Goal: Transaction & Acquisition: Purchase product/service

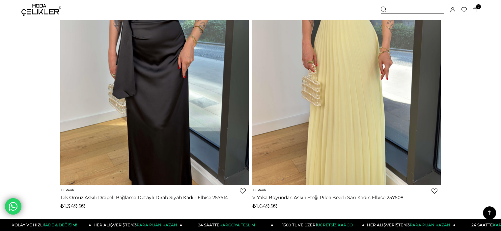
scroll to position [3719, 0]
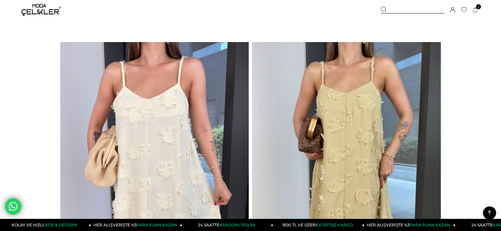
click at [412, 10] on div at bounding box center [411, 10] width 63 height 7
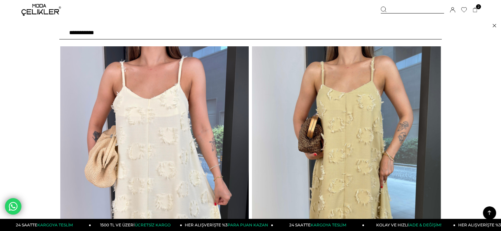
type input "**********"
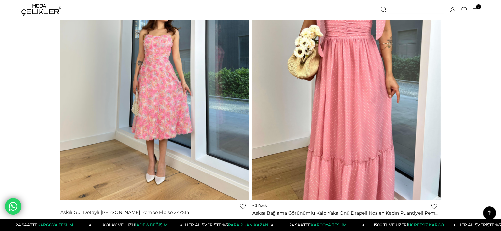
scroll to position [527, 0]
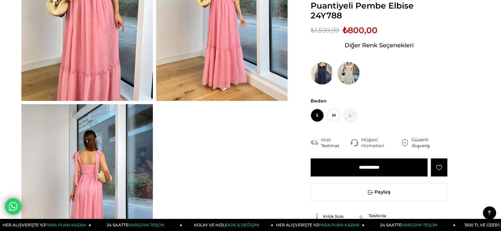
scroll to position [165, 0]
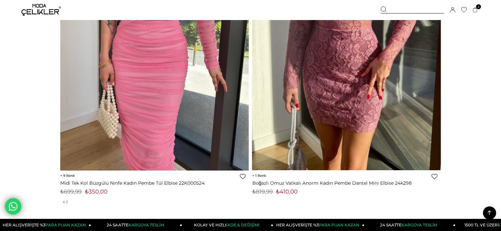
scroll to position [820, 0]
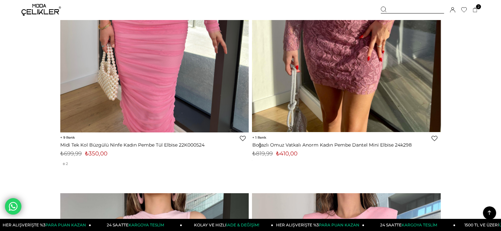
click at [141, 81] on img at bounding box center [154, 7] width 189 height 251
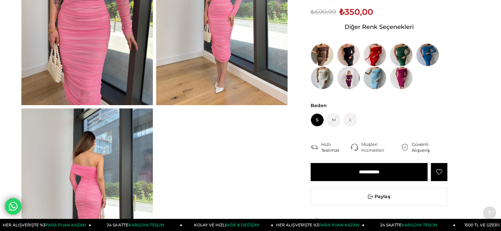
scroll to position [132, 0]
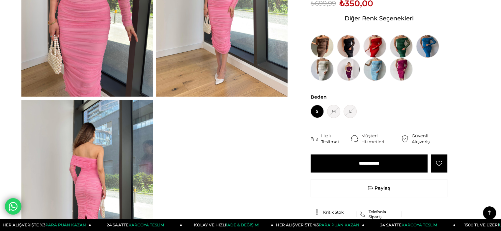
click at [374, 171] on input "**********" at bounding box center [368, 164] width 117 height 18
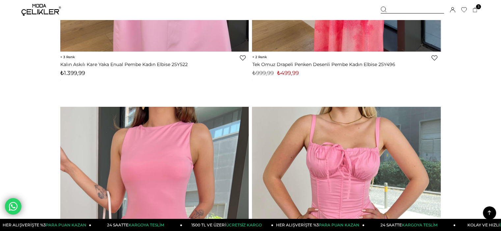
scroll to position [2051, 0]
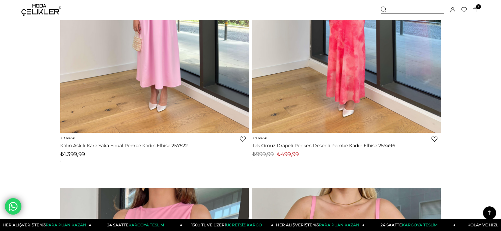
click at [361, 64] on div at bounding box center [252, 8] width 754 height 251
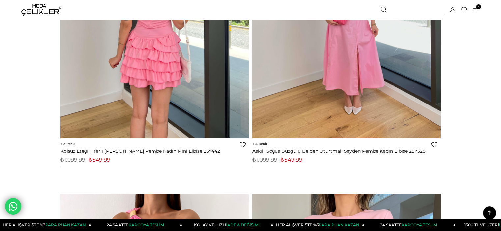
scroll to position [2347, 0]
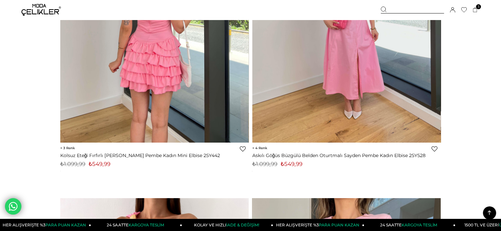
click at [362, 86] on div at bounding box center [252, 17] width 754 height 251
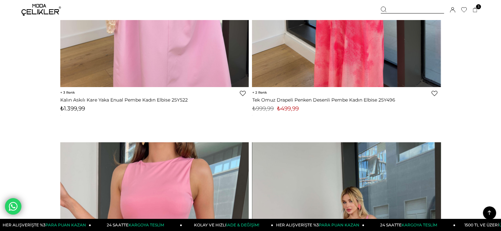
scroll to position [2018, 0]
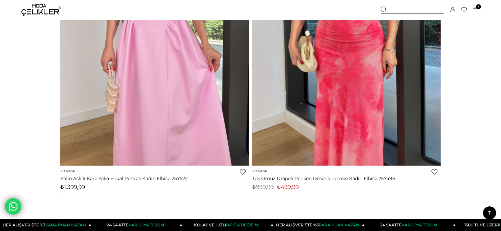
click at [362, 86] on img at bounding box center [346, 40] width 189 height 251
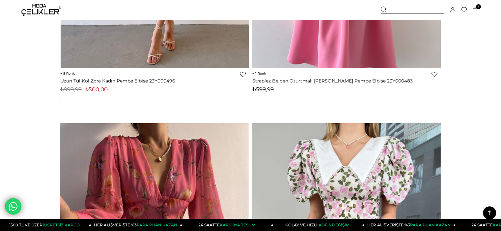
scroll to position [6372, 0]
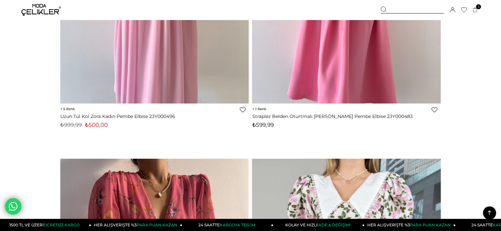
click at [493, 211] on link at bounding box center [488, 213] width 13 height 13
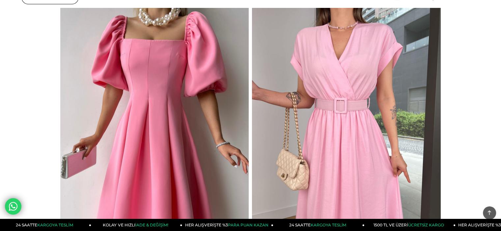
scroll to position [0, 0]
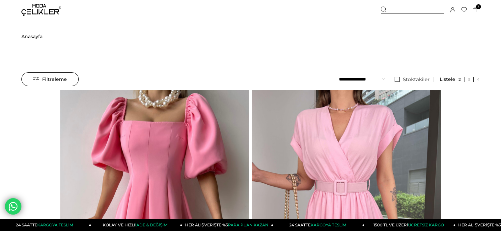
click at [43, 85] on span "Filtreleme" at bounding box center [50, 79] width 34 height 13
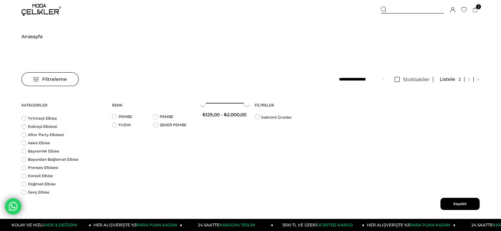
scroll to position [41, 0]
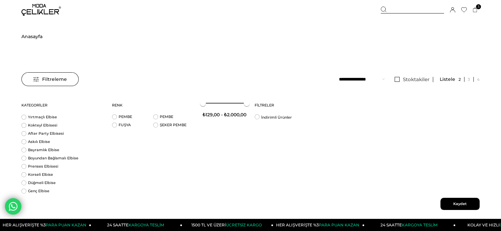
click at [34, 33] on span "Anasayfa" at bounding box center [31, 37] width 21 height 34
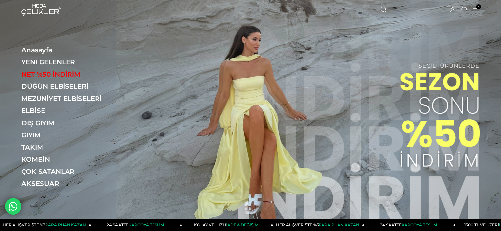
click at [36, 111] on link "ELBİSE" at bounding box center [66, 111] width 91 height 8
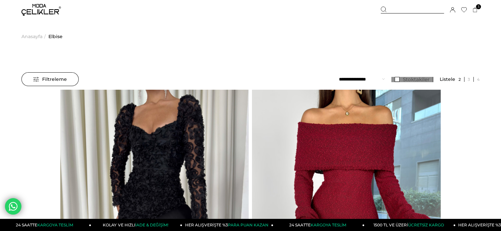
click at [405, 81] on span "Stoktakiler" at bounding box center [416, 79] width 27 height 6
click at [478, 79] on link at bounding box center [476, 79] width 6 height 5
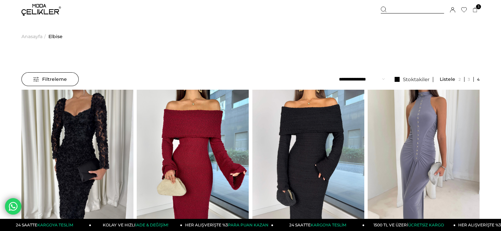
click at [366, 84] on select "**********" at bounding box center [362, 79] width 46 height 14
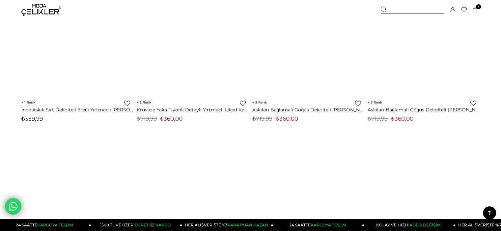
scroll to position [3782, 0]
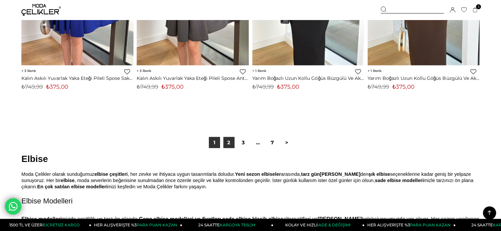
click at [231, 142] on link "2" at bounding box center [228, 142] width 11 height 11
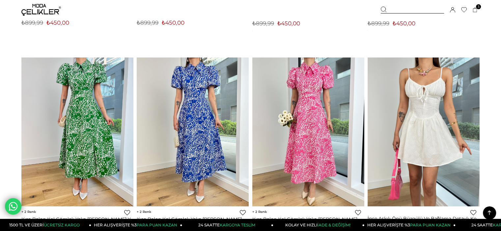
scroll to position [3947, 0]
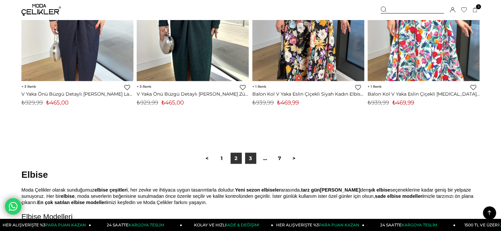
click at [250, 154] on link "3" at bounding box center [250, 158] width 11 height 11
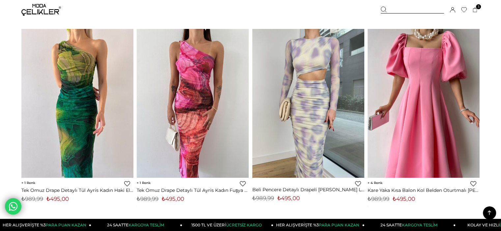
scroll to position [889, 0]
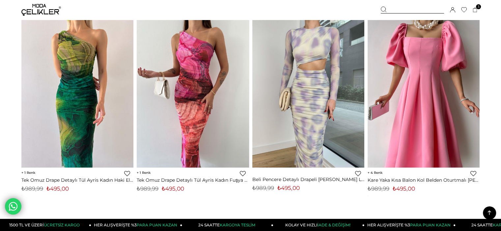
click at [176, 120] on img at bounding box center [193, 92] width 112 height 149
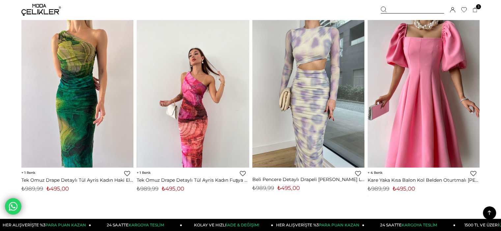
click at [193, 89] on img at bounding box center [193, 92] width 112 height 149
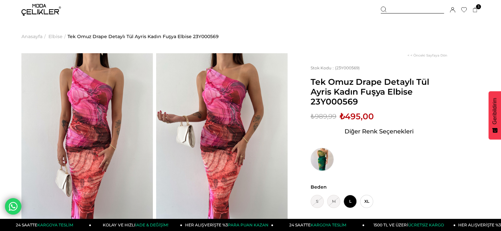
click at [321, 167] on img at bounding box center [321, 159] width 23 height 23
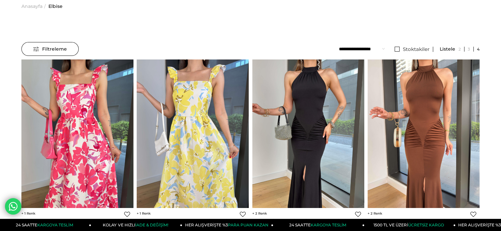
scroll to position [8, 0]
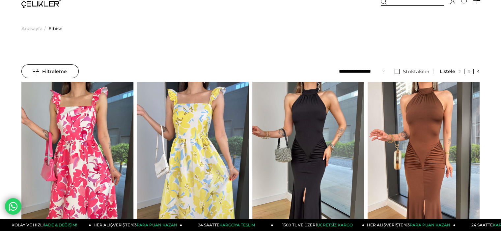
click at [53, 71] on span "Filtreleme" at bounding box center [50, 71] width 34 height 13
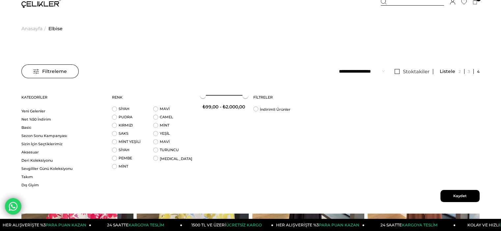
scroll to position [510, 0]
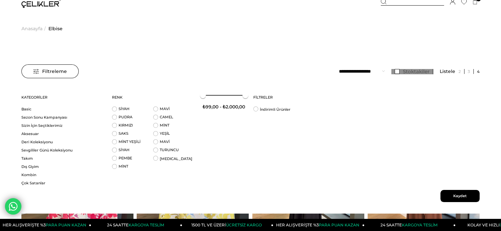
click at [396, 73] on link "Stoktakiler" at bounding box center [412, 71] width 42 height 5
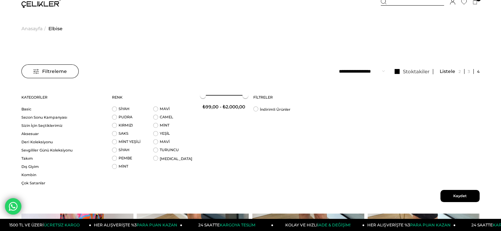
click at [459, 194] on span "Kaydet" at bounding box center [459, 196] width 39 height 12
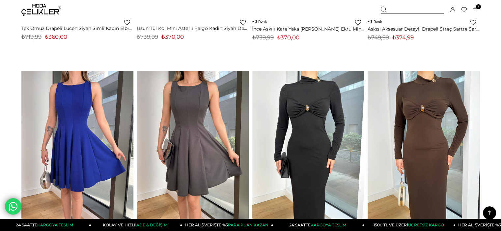
scroll to position [4012, 0]
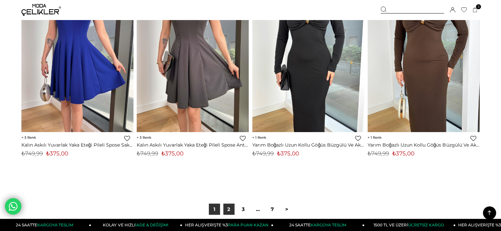
click at [230, 211] on link "2" at bounding box center [228, 209] width 11 height 11
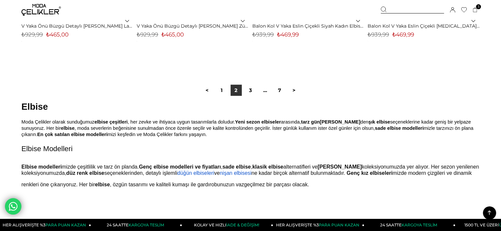
scroll to position [4015, 0]
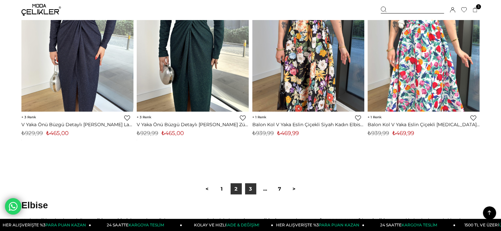
click at [254, 193] on link "3" at bounding box center [250, 189] width 11 height 11
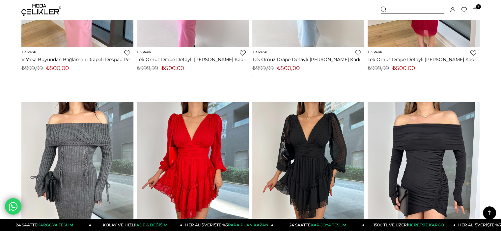
scroll to position [2732, 0]
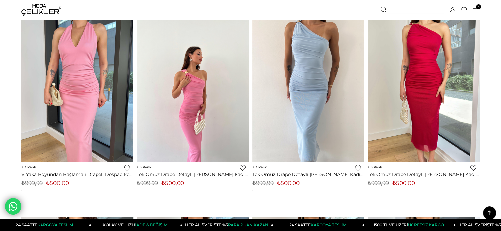
click at [188, 94] on img at bounding box center [193, 87] width 112 height 149
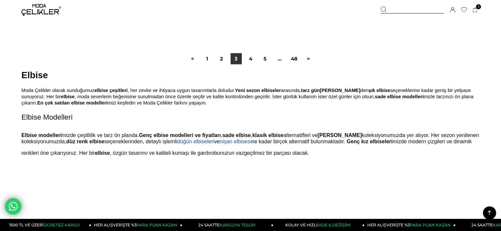
scroll to position [4160, 0]
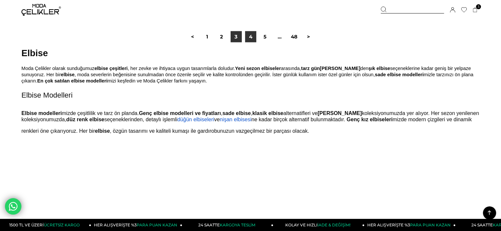
click at [250, 37] on link "4" at bounding box center [250, 36] width 11 height 11
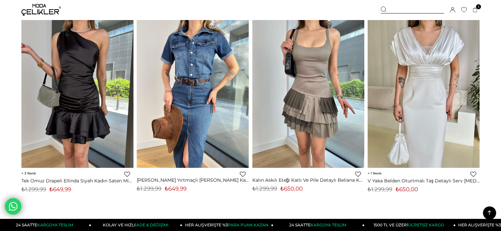
scroll to position [3982, 0]
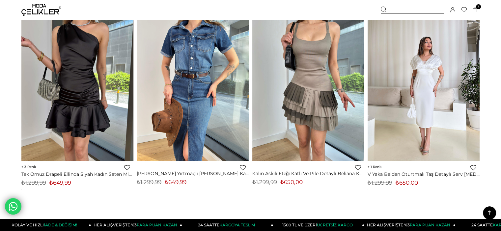
click at [440, 92] on div at bounding box center [423, 87] width 336 height 149
click at [419, 68] on img at bounding box center [423, 87] width 112 height 149
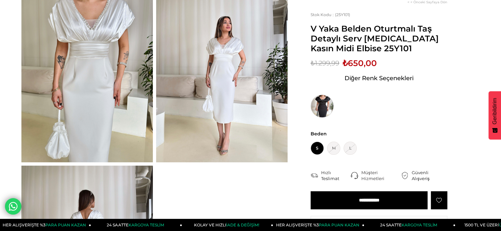
click at [321, 111] on img at bounding box center [321, 106] width 23 height 23
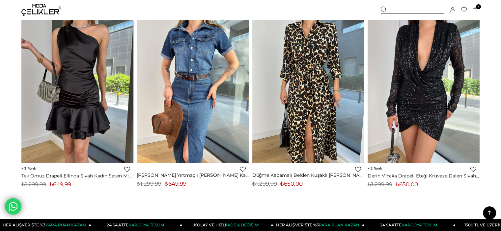
scroll to position [4019, 0]
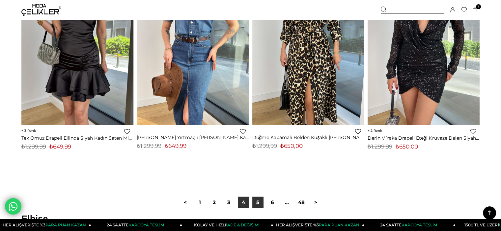
click at [263, 202] on link "5" at bounding box center [257, 202] width 11 height 11
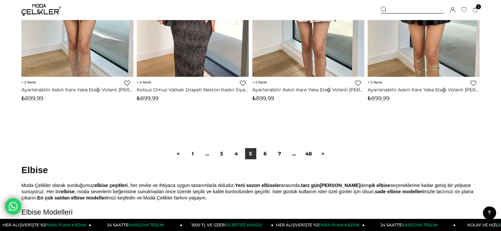
scroll to position [4147, 0]
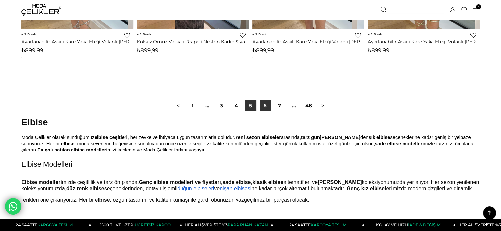
click at [264, 102] on link "6" at bounding box center [264, 105] width 11 height 11
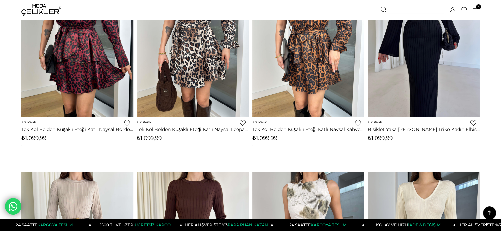
scroll to position [3160, 0]
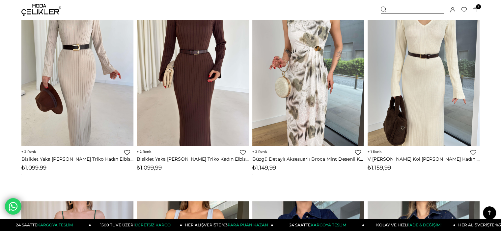
click at [488, 213] on icon at bounding box center [489, 213] width 8 height 8
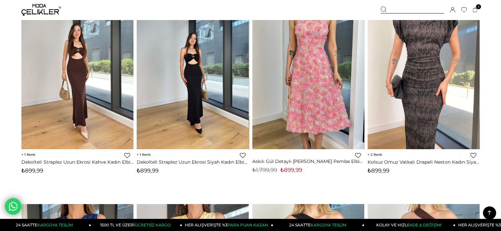
scroll to position [0, 0]
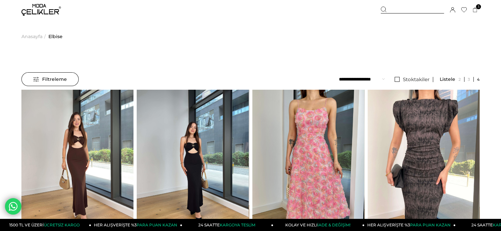
click at [43, 13] on img at bounding box center [40, 10] width 39 height 12
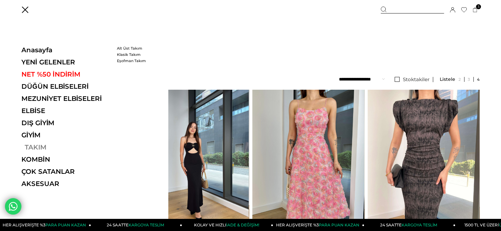
click at [34, 149] on link "TAKIM" at bounding box center [66, 147] width 91 height 8
